Goal: Use online tool/utility: Utilize a website feature to perform a specific function

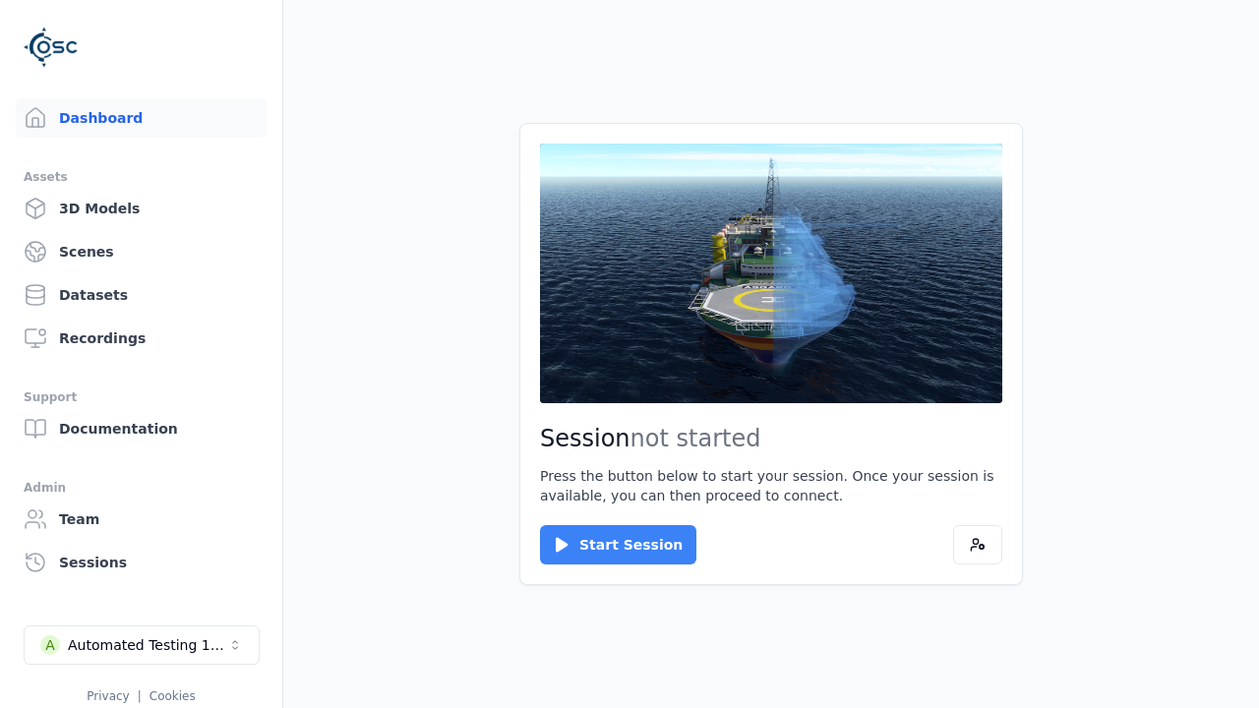
click at [606, 545] on button "Start Session" at bounding box center [618, 544] width 156 height 39
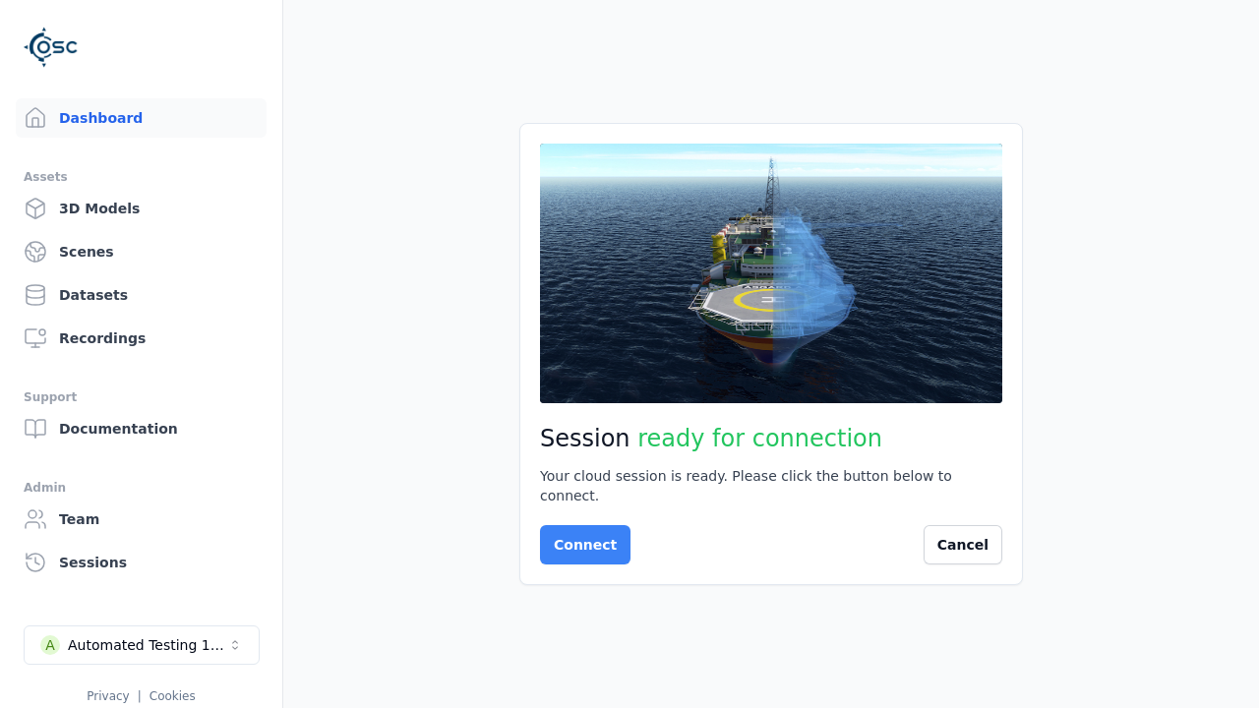
click at [580, 535] on button "Connect" at bounding box center [585, 544] width 91 height 39
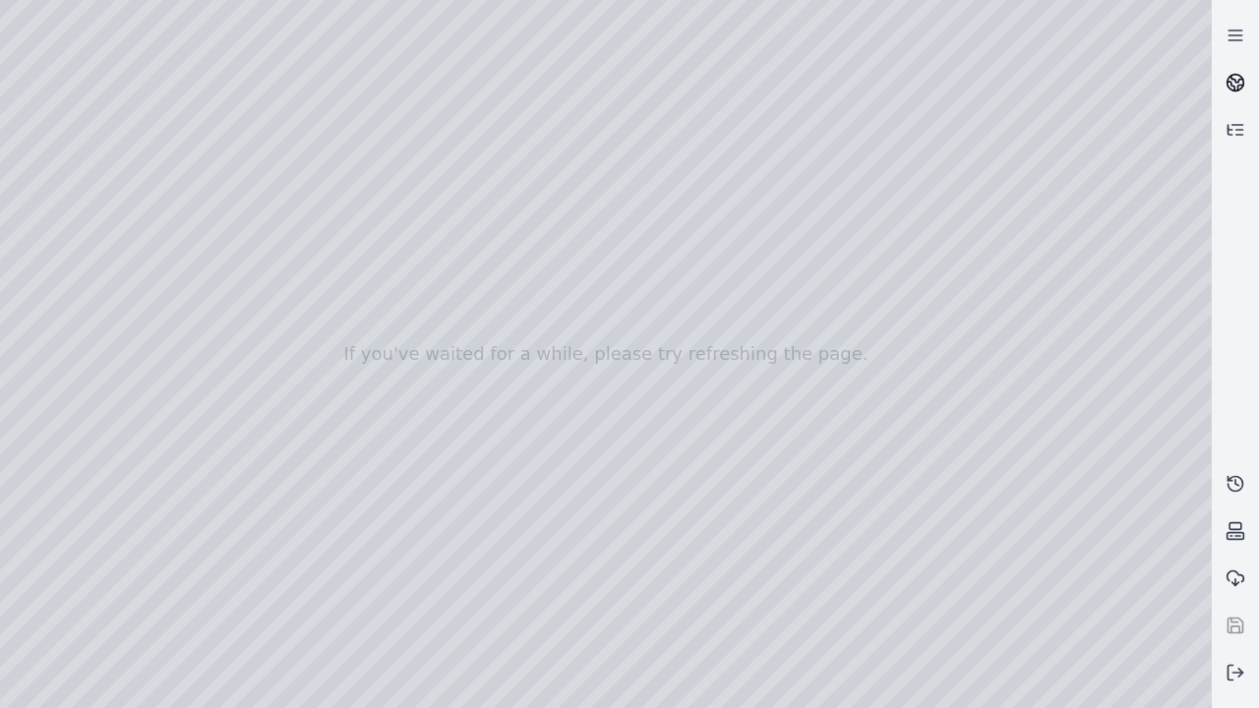
click at [1236, 83] on icon at bounding box center [1238, 79] width 12 height 7
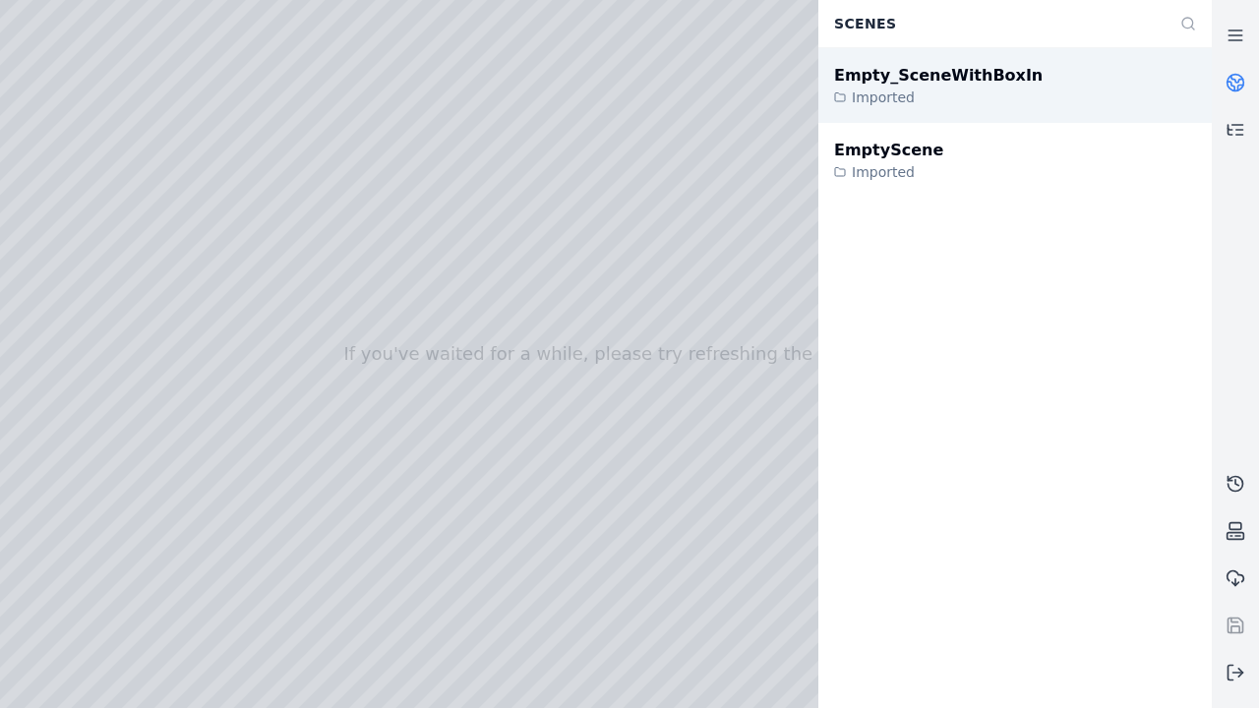
click at [918, 75] on div "Empty_SceneWithBoxIn" at bounding box center [938, 76] width 209 height 24
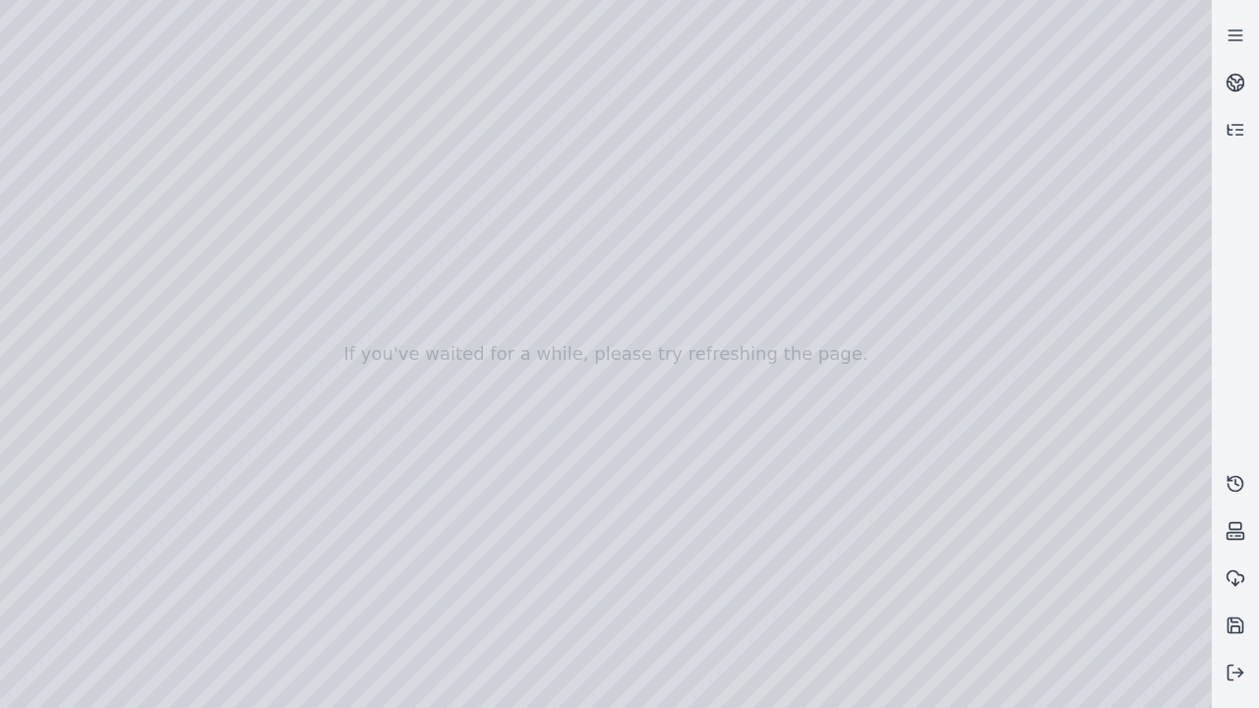
click at [1163, 695] on div at bounding box center [606, 354] width 1212 height 708
click at [1050, 551] on div at bounding box center [606, 354] width 1212 height 708
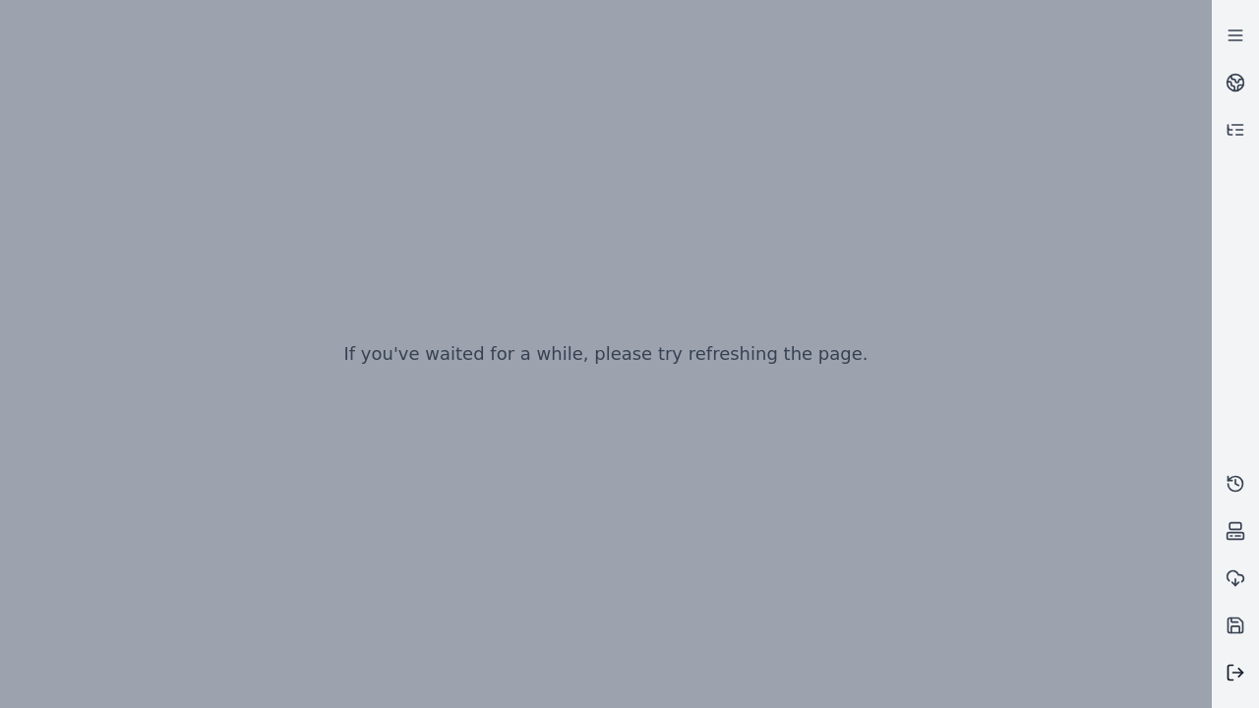
click at [1236, 673] on line at bounding box center [1239, 673] width 10 height 0
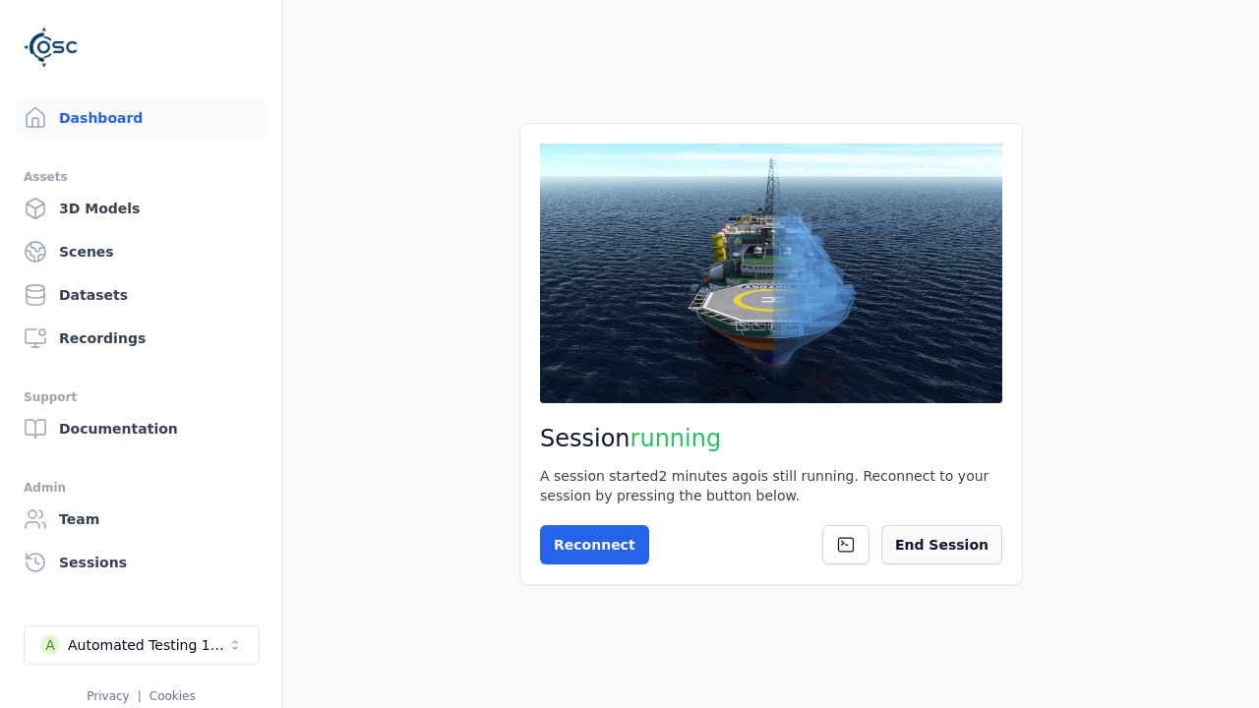
click at [951, 545] on button "End Session" at bounding box center [942, 544] width 121 height 39
